Goal: Communication & Community: Answer question/provide support

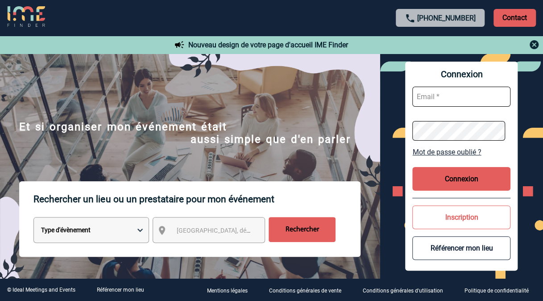
click at [428, 102] on input "text" at bounding box center [461, 97] width 98 height 20
type input "[PERSON_NAME][EMAIL_ADDRESS][DOMAIN_NAME]"
click at [452, 181] on button "Connexion" at bounding box center [461, 179] width 98 height 24
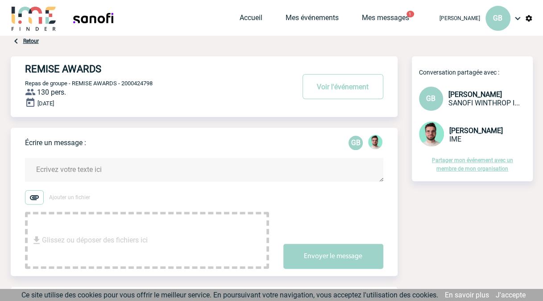
click at [106, 169] on textarea at bounding box center [204, 170] width 358 height 24
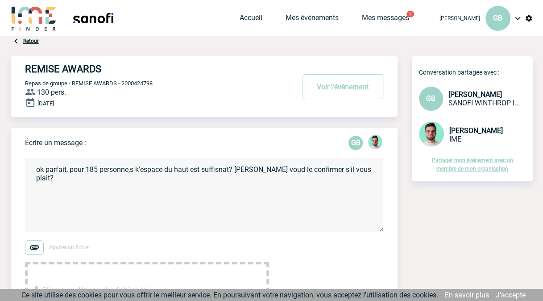
click at [228, 170] on textarea "ok parfait, pour 185 personne,s k'espace du haut est suffisnat? pouvez voud le …" at bounding box center [204, 195] width 358 height 74
click at [140, 170] on textarea "ok parfait, pour 185 personne,s k'espace du haut est suffisant? pouvez voud le …" at bounding box center [204, 195] width 358 height 74
click at [129, 172] on textarea "ok parfait, pour 185 personne,s l'espace du haut est suffisant? pouvez voud le …" at bounding box center [204, 195] width 358 height 74
click at [271, 170] on textarea "ok parfait, pour 185 personnes l'espace du haut est suffisant? pouvez voud le c…" at bounding box center [204, 195] width 358 height 74
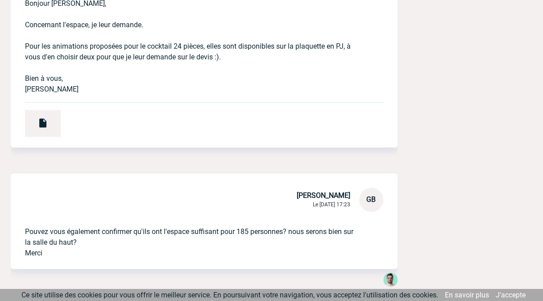
scroll to position [574, 0]
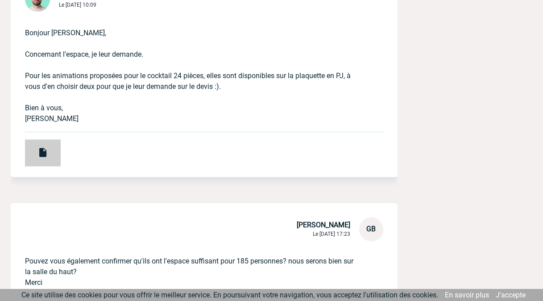
click at [41, 150] on img at bounding box center [42, 152] width 11 height 11
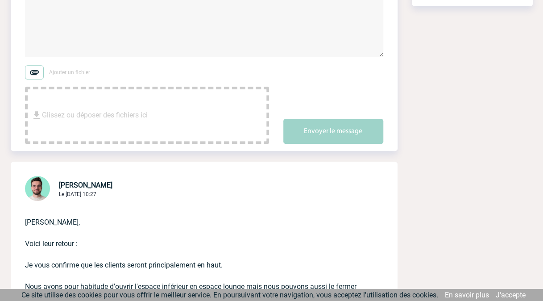
scroll to position [0, 0]
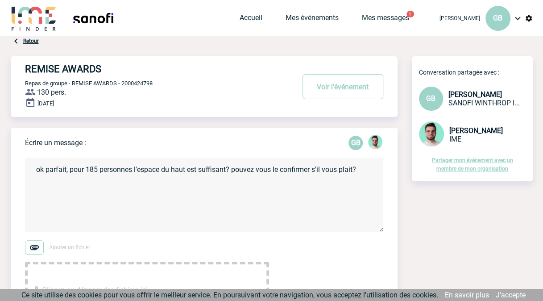
click at [357, 169] on textarea "ok parfait, pour 185 personnes l'espace du haut est suffisant? pouvez vous le c…" at bounding box center [204, 195] width 358 height 74
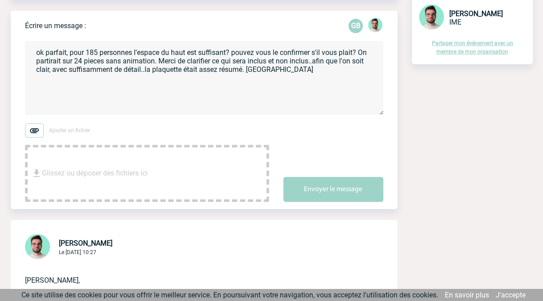
scroll to position [136, 0]
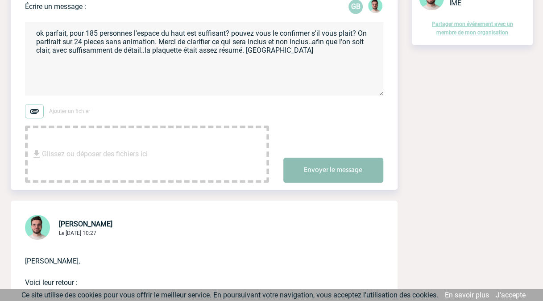
type textarea "ok parfait, pour 185 personnes l'espace du haut est suffisant? pouvez vous le c…"
click at [307, 164] on button "Envoyer le message" at bounding box center [333, 170] width 100 height 25
